Goal: Task Accomplishment & Management: Use online tool/utility

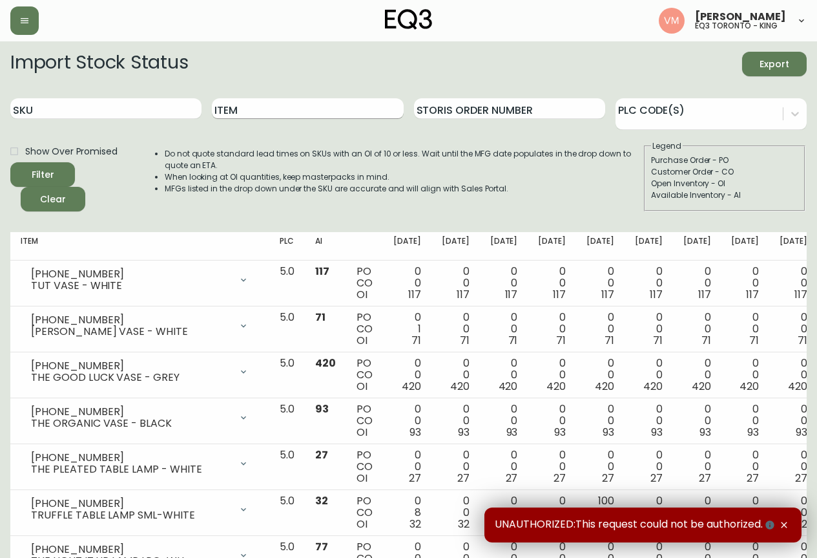
click at [257, 109] on input "Item" at bounding box center [307, 108] width 191 height 21
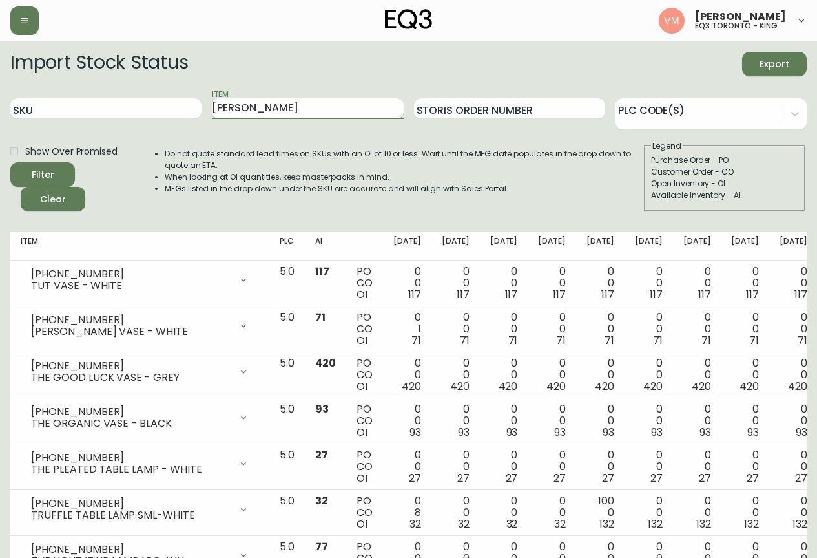
type input "[PERSON_NAME]"
click at [10, 162] on button "Filter" at bounding box center [42, 174] width 65 height 25
